Goal: Task Accomplishment & Management: Complete application form

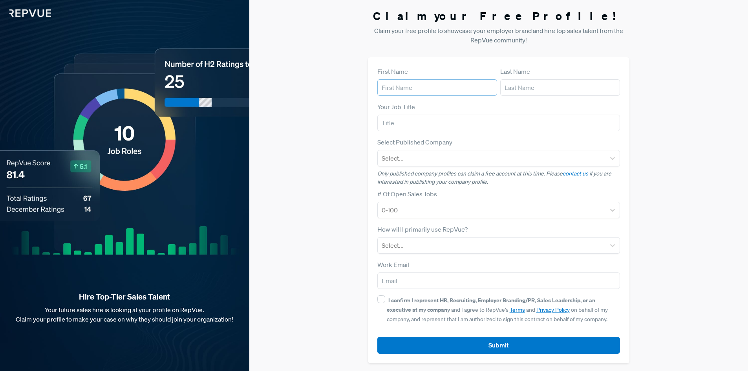
click at [420, 92] on input "text" at bounding box center [437, 87] width 120 height 16
type input "[PERSON_NAME]"
type input "Khawar"
type input "[EMAIL_ADDRESS][DOMAIN_NAME]"
click at [405, 125] on input "text" at bounding box center [498, 123] width 243 height 16
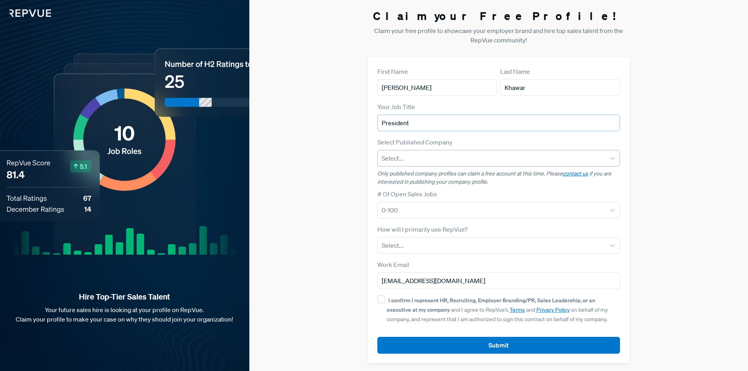
type input "President"
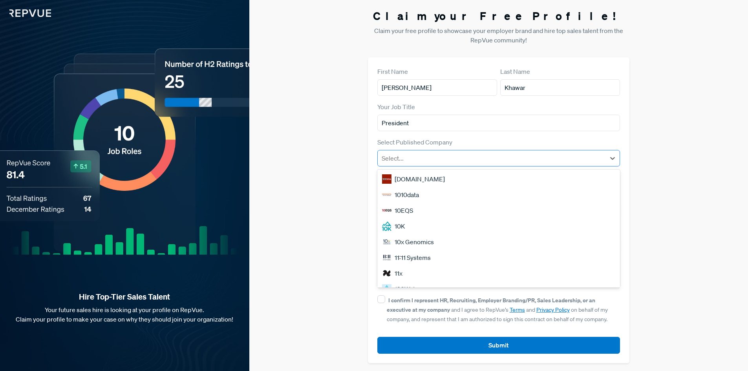
click at [434, 157] on div at bounding box center [491, 158] width 220 height 11
click at [300, 170] on div "Claim your Free Profile! Claim your free profile to showcase your employer bran…" at bounding box center [498, 186] width 498 height 372
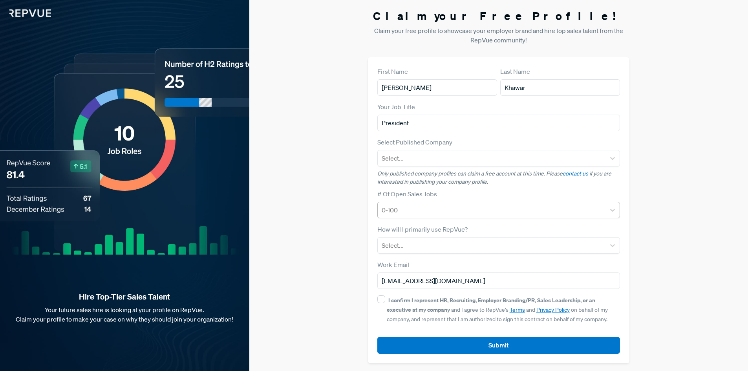
click at [407, 211] on div at bounding box center [491, 209] width 220 height 11
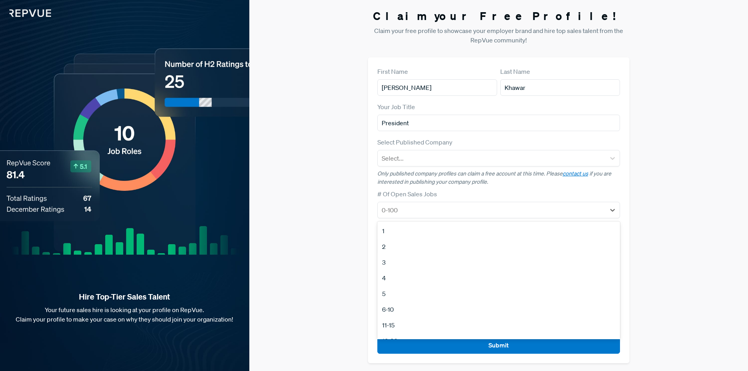
click at [398, 233] on div "1" at bounding box center [498, 231] width 243 height 16
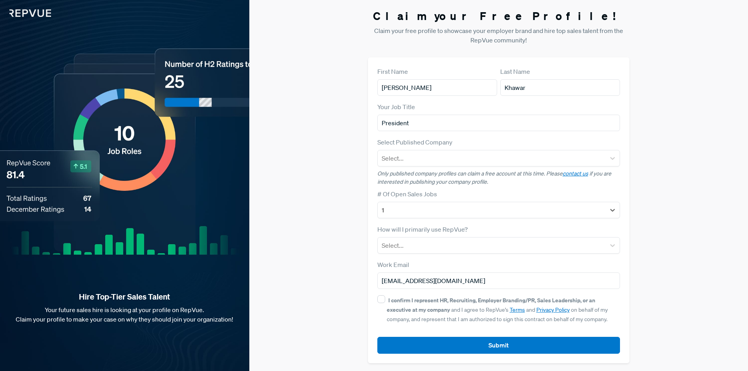
click at [340, 232] on div "Claim your Free Profile! Claim your free profile to showcase your employer bran…" at bounding box center [498, 186] width 498 height 372
click at [392, 244] on div at bounding box center [491, 245] width 220 height 11
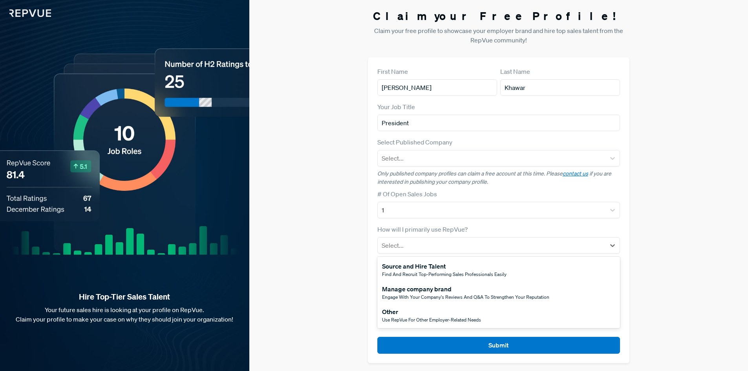
click at [416, 273] on span "Find and recruit top-performing sales professionals easily" at bounding box center [444, 274] width 124 height 7
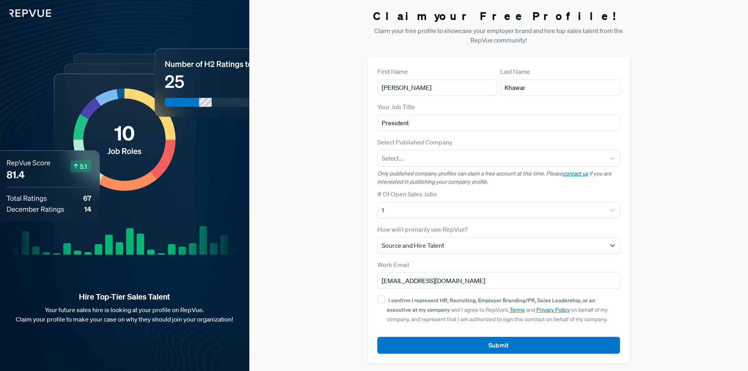
click at [315, 257] on div "Claim your Free Profile! Claim your free profile to showcase your employer bran…" at bounding box center [498, 186] width 498 height 372
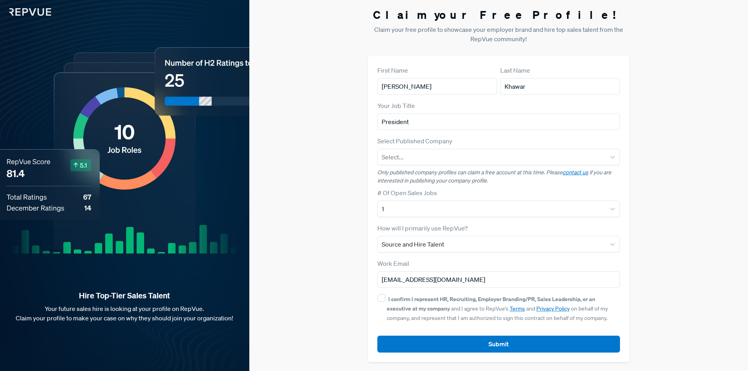
scroll to position [2, 0]
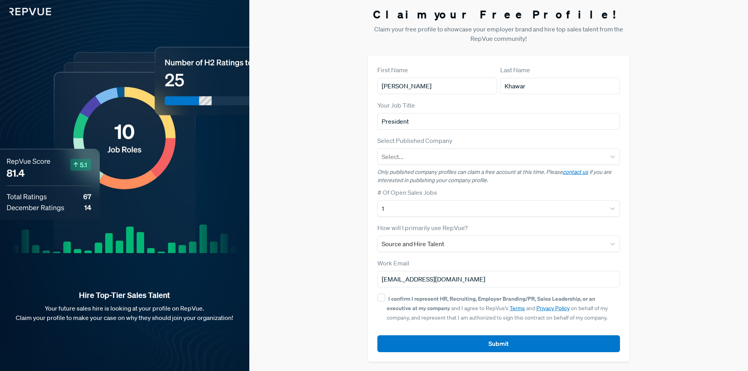
click at [375, 299] on div "First Name [PERSON_NAME] Last Name [PERSON_NAME] Your Job Title President Selec…" at bounding box center [499, 209] width 262 height 306
click at [378, 297] on input "I confirm I represent HR, Recruiting, Employer Branding/PR, Sales Leadership, o…" at bounding box center [381, 298] width 8 height 8
checkbox input "true"
click at [404, 280] on input "[EMAIL_ADDRESS][DOMAIN_NAME]" at bounding box center [498, 279] width 243 height 16
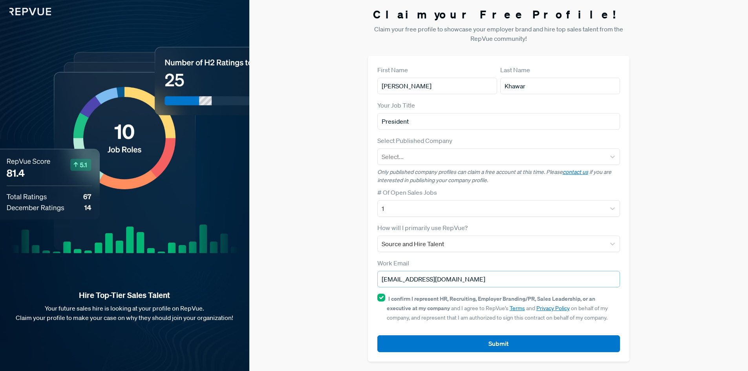
click at [404, 280] on input "[EMAIL_ADDRESS][DOMAIN_NAME]" at bounding box center [498, 279] width 243 height 16
drag, startPoint x: 391, startPoint y: 282, endPoint x: 397, endPoint y: 286, distance: 7.2
click at [391, 282] on input "[EMAIL_ADDRESS][DOMAIN_NAME]" at bounding box center [498, 279] width 243 height 16
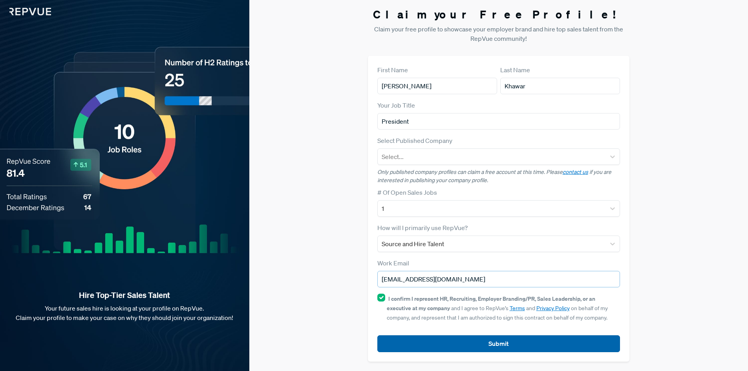
type input "[EMAIL_ADDRESS][DOMAIN_NAME]"
click at [429, 345] on button "Submit" at bounding box center [498, 343] width 243 height 17
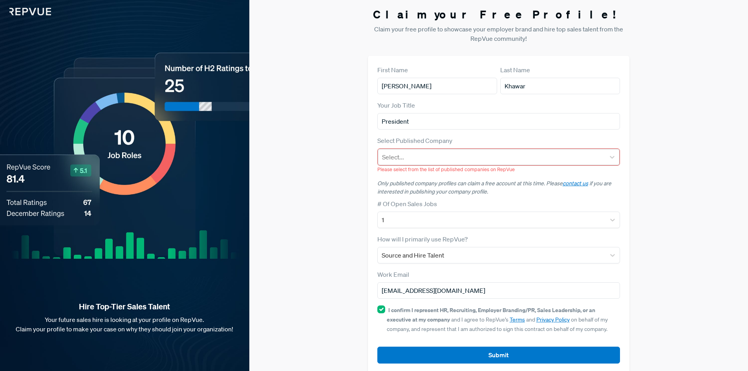
click at [411, 154] on div at bounding box center [491, 156] width 219 height 11
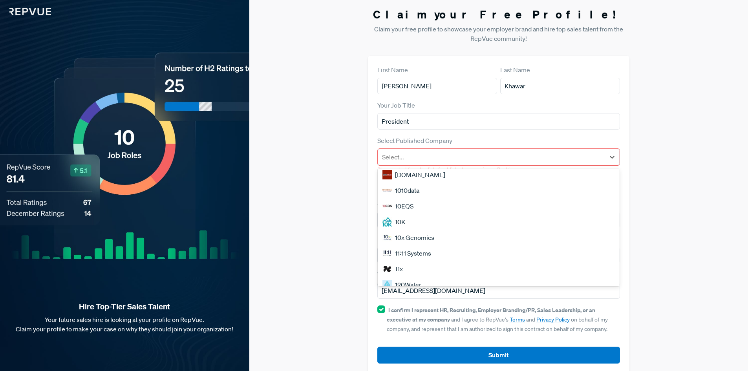
scroll to position [0, 0]
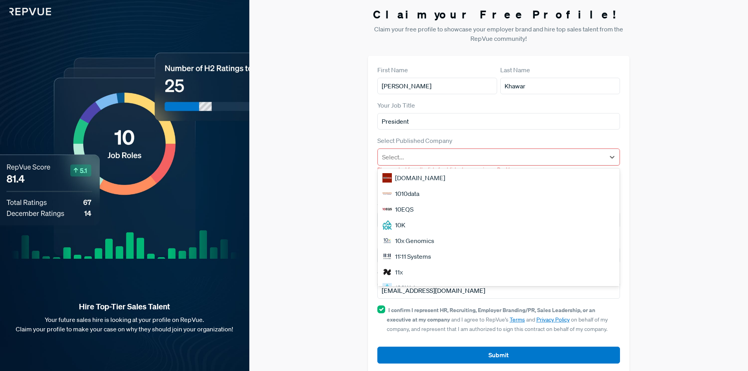
click at [288, 211] on div "Claim your Free Profile! Claim your free profile to showcase your employer bran…" at bounding box center [498, 190] width 498 height 384
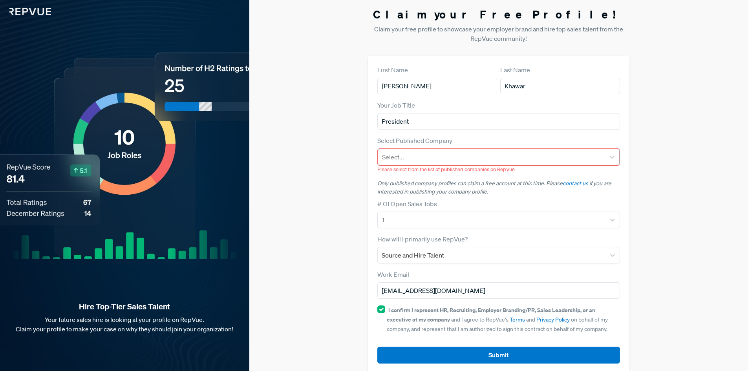
click at [407, 158] on div at bounding box center [491, 156] width 219 height 11
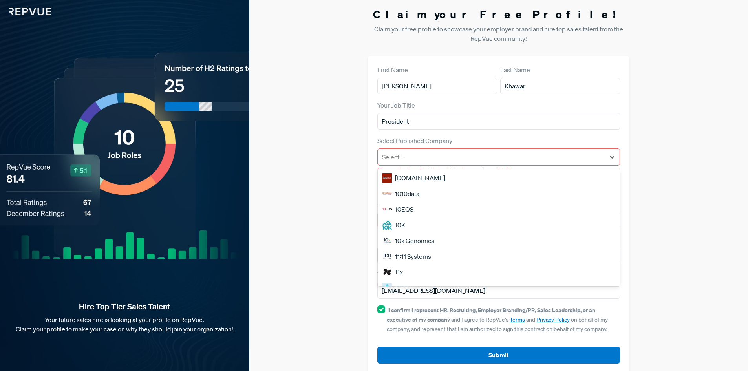
click at [332, 172] on div "Claim your Free Profile! Claim your free profile to showcase your employer bran…" at bounding box center [498, 190] width 498 height 384
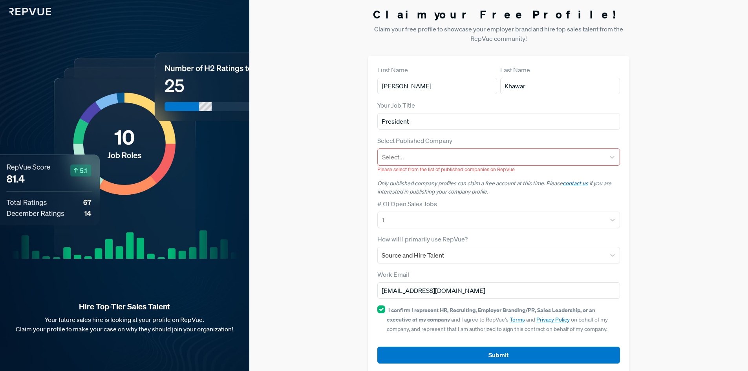
click at [568, 184] on link "contact us" at bounding box center [575, 183] width 26 height 7
click at [352, 194] on div "Claim your Free Profile! Claim your free profile to showcase your employer bran…" at bounding box center [498, 190] width 498 height 384
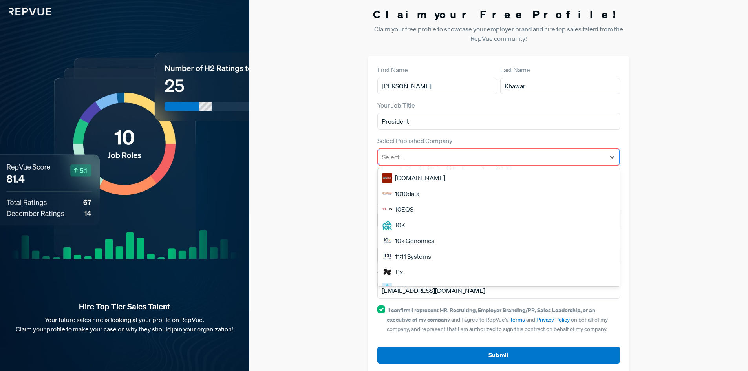
click at [401, 156] on div at bounding box center [491, 156] width 219 height 11
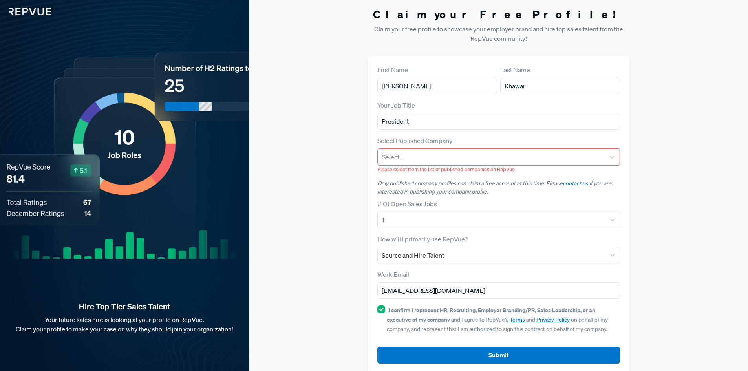
click at [332, 171] on div "Claim your Free Profile! Claim your free profile to showcase your employer bran…" at bounding box center [498, 190] width 498 height 384
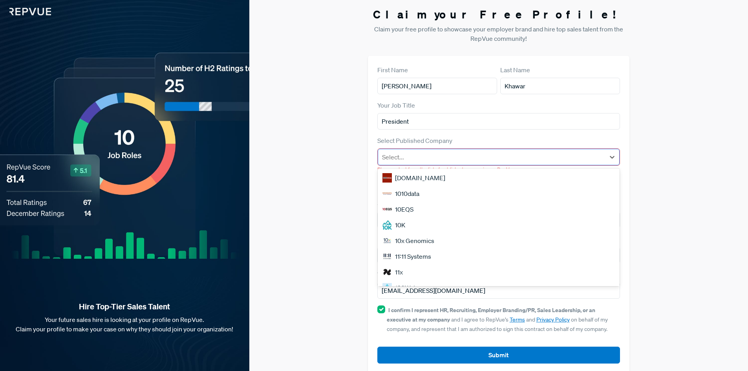
click at [423, 153] on div at bounding box center [491, 156] width 219 height 11
click at [347, 233] on div "Claim your Free Profile! Claim your free profile to showcase your employer bran…" at bounding box center [498, 190] width 498 height 384
click at [475, 163] on div "Select..." at bounding box center [491, 157] width 227 height 14
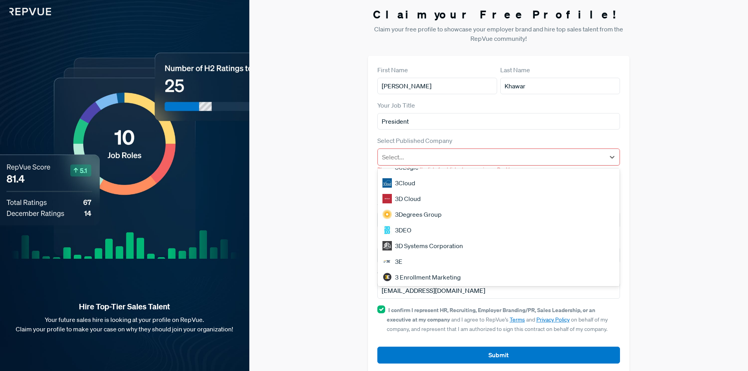
scroll to position [670, 0]
click at [285, 208] on div "Claim your Free Profile! Claim your free profile to showcase your employer bran…" at bounding box center [498, 190] width 498 height 384
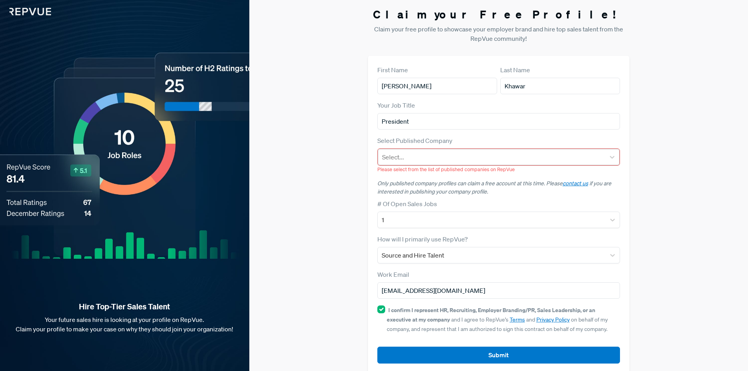
click at [484, 159] on div at bounding box center [491, 156] width 219 height 11
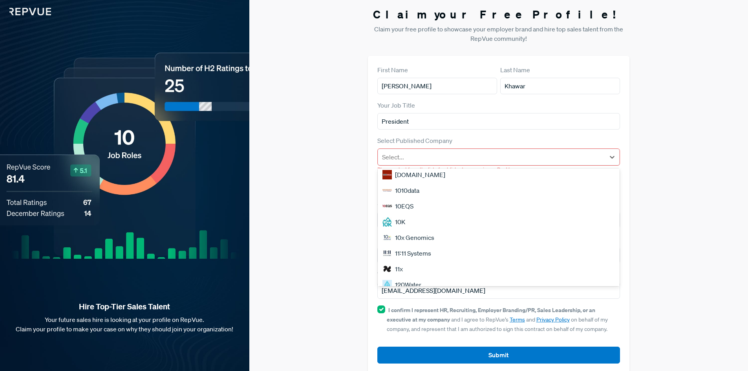
scroll to position [0, 0]
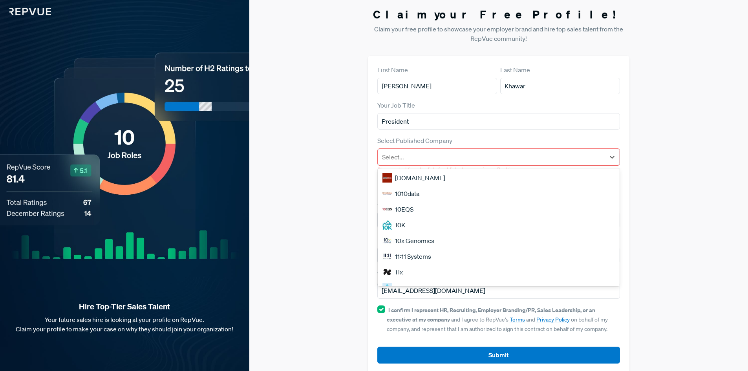
click at [305, 219] on div "Claim your Free Profile! Claim your free profile to showcase your employer bran…" at bounding box center [498, 190] width 498 height 384
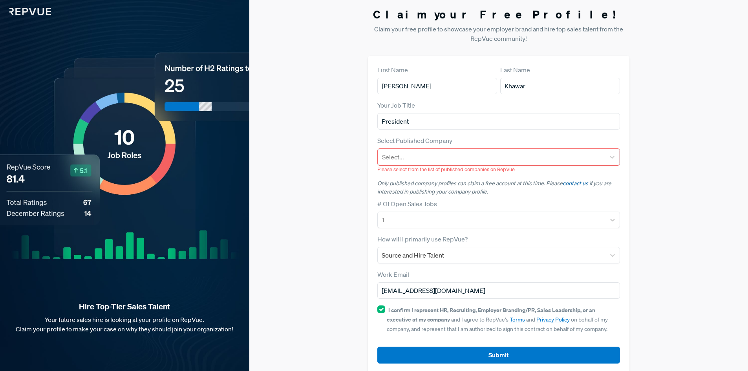
click at [567, 184] on link "contact us" at bounding box center [575, 183] width 26 height 7
